Goal: Information Seeking & Learning: Learn about a topic

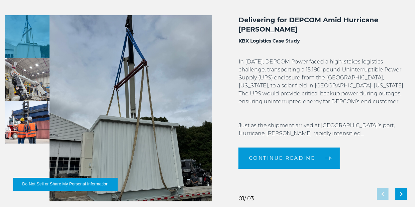
scroll to position [1130, 0]
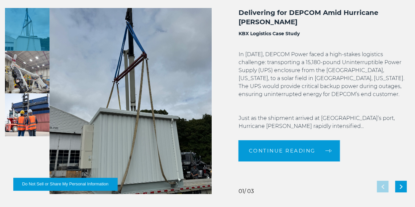
click at [75, 182] on button "Do Not Sell or Share My Personal Information" at bounding box center [65, 184] width 104 height 13
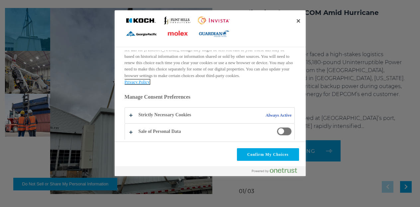
scroll to position [151, 0]
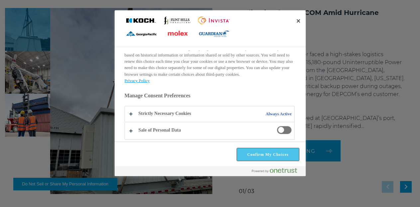
click at [277, 158] on button "Confirm My Choices" at bounding box center [268, 154] width 62 height 13
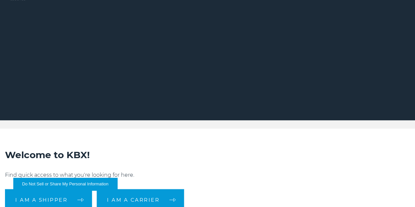
scroll to position [0, 0]
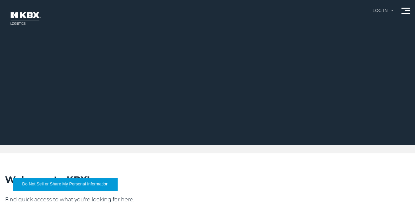
click at [22, 20] on img at bounding box center [25, 19] width 40 height 24
click at [404, 10] on div at bounding box center [405, 11] width 9 height 6
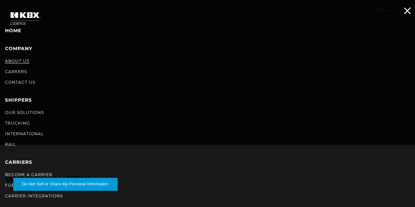
click at [22, 61] on link "About Us" at bounding box center [17, 60] width 24 height 5
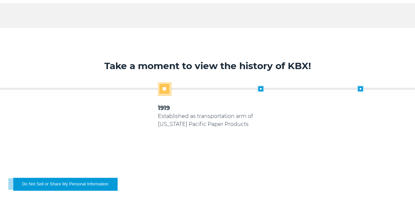
scroll to position [266, 0]
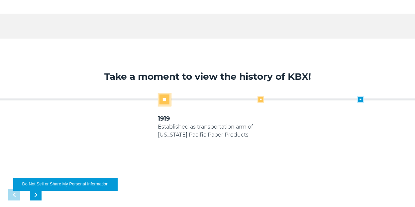
click at [262, 101] on span at bounding box center [260, 99] width 7 height 7
click at [60, 99] on span at bounding box center [61, 99] width 7 height 7
click at [261, 98] on span at bounding box center [260, 99] width 7 height 7
click at [260, 99] on span at bounding box center [260, 99] width 7 height 7
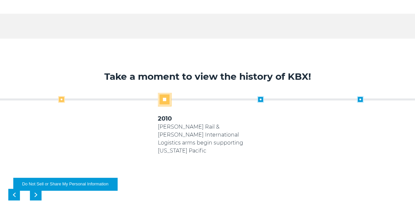
click at [62, 101] on span at bounding box center [61, 99] width 7 height 7
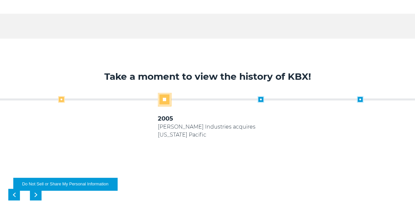
click at [62, 100] on span at bounding box center [61, 99] width 7 height 7
click at [262, 99] on span at bounding box center [260, 99] width 7 height 7
click at [259, 99] on span at bounding box center [260, 99] width 7 height 7
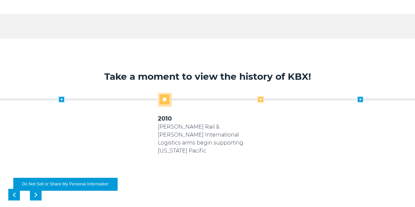
click at [259, 99] on span at bounding box center [260, 99] width 7 height 7
click at [261, 99] on span at bounding box center [260, 99] width 7 height 7
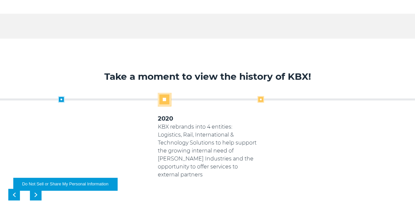
click at [263, 97] on span at bounding box center [260, 99] width 7 height 7
click at [261, 100] on span at bounding box center [260, 99] width 7 height 7
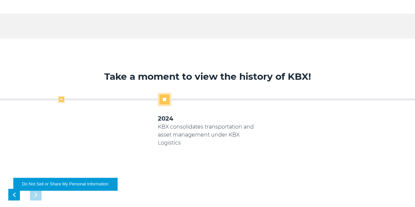
click at [61, 98] on span at bounding box center [61, 99] width 7 height 7
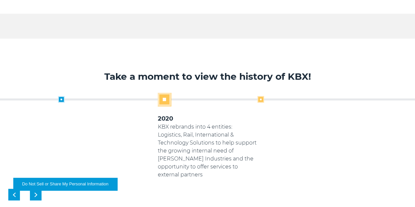
click at [261, 98] on span at bounding box center [260, 99] width 7 height 7
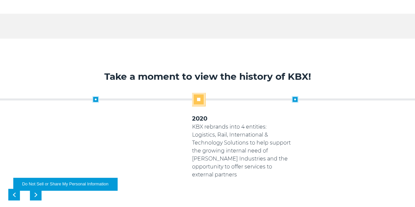
drag, startPoint x: 288, startPoint y: 97, endPoint x: 422, endPoint y: 78, distance: 135.3
